Goal: Navigation & Orientation: Find specific page/section

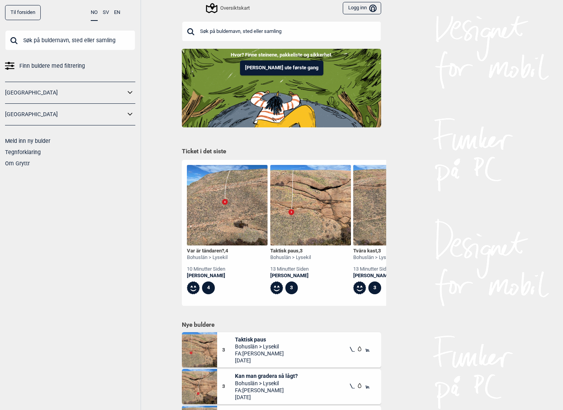
click at [91, 43] on input "text" at bounding box center [70, 40] width 130 height 20
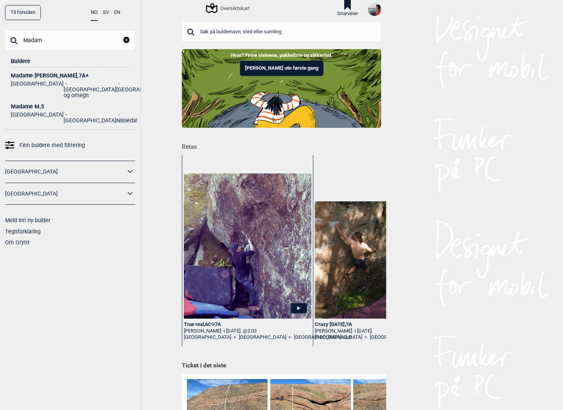
type input "Madam"
click at [38, 77] on div "Madame Forte , 7A+" at bounding box center [70, 76] width 119 height 6
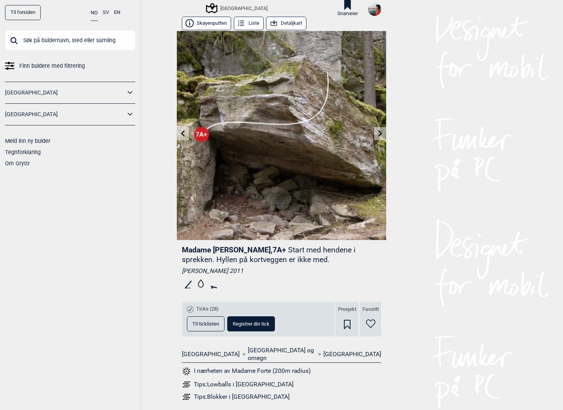
click at [215, 322] on span "Til ticklisten" at bounding box center [205, 324] width 27 height 5
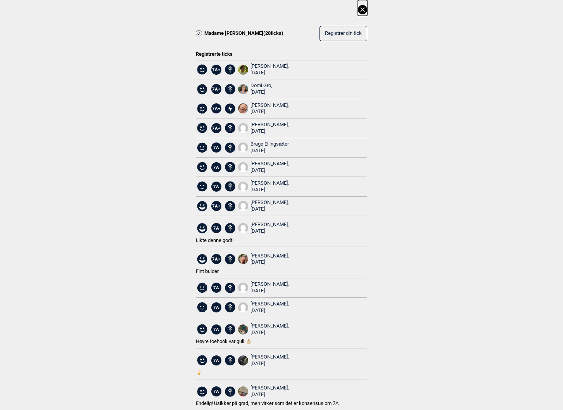
click at [363, 13] on icon at bounding box center [362, 9] width 9 height 9
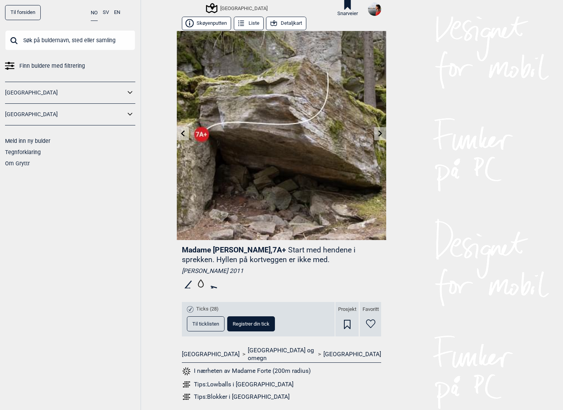
click at [296, 23] on button "Detaljkart" at bounding box center [286, 24] width 40 height 14
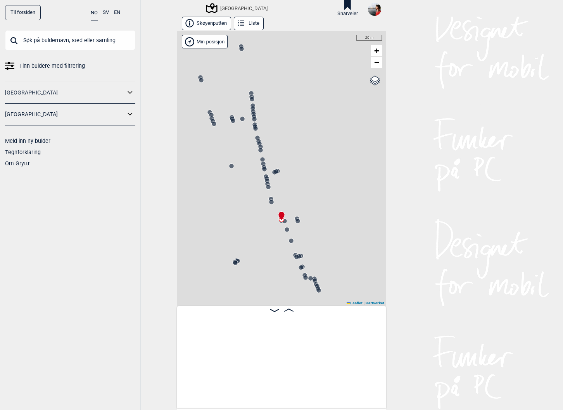
scroll to position [0, 9886]
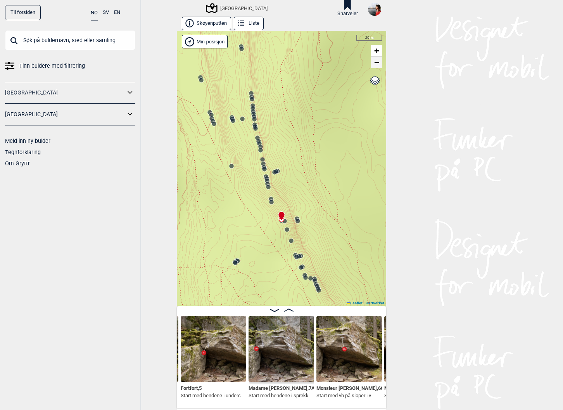
click at [377, 64] on span "−" at bounding box center [376, 62] width 5 height 10
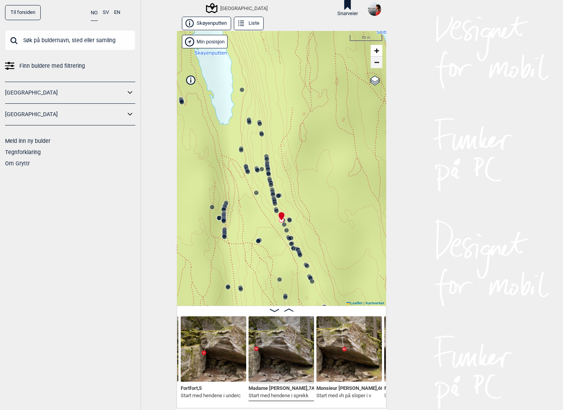
click at [377, 64] on span "−" at bounding box center [376, 62] width 5 height 10
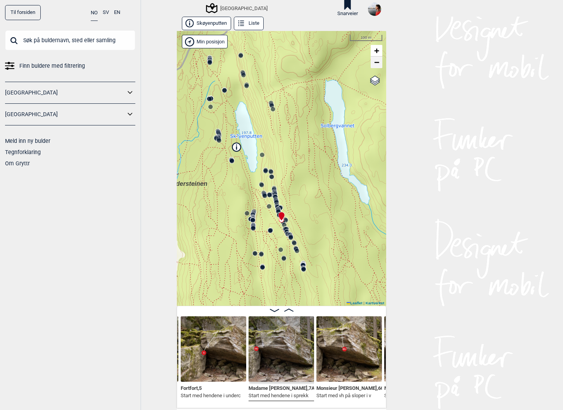
click at [377, 64] on span "−" at bounding box center [376, 62] width 5 height 10
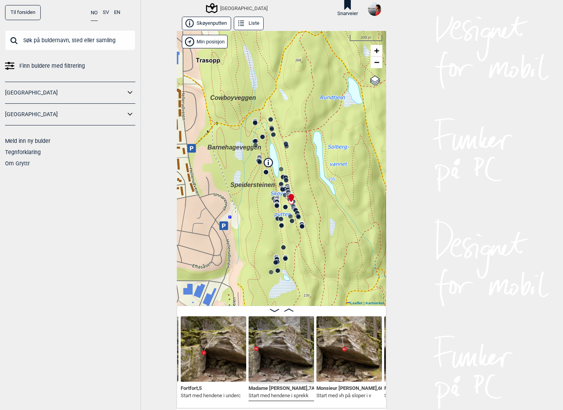
drag, startPoint x: 299, startPoint y: 191, endPoint x: 308, endPoint y: 173, distance: 20.4
click at [308, 173] on div "Speidersteinen Barnehageveggen Cowboyveggen Bølerveggen [GEOGRAPHIC_DATA]" at bounding box center [281, 168] width 209 height 275
